Goal: Submit feedback/report problem

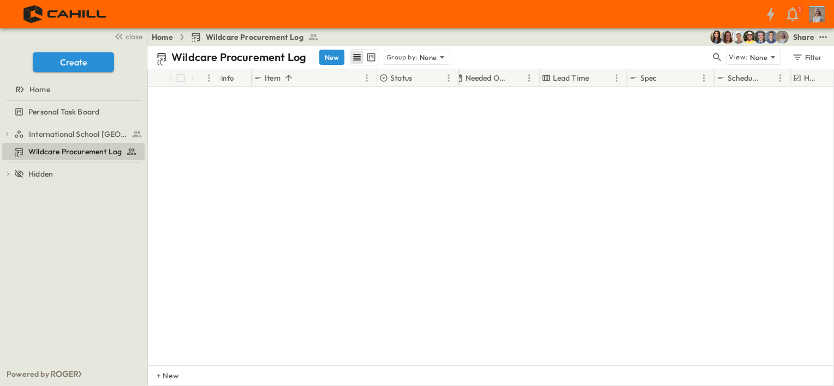
scroll to position [1310, 787]
